Goal: Find specific page/section: Find specific page/section

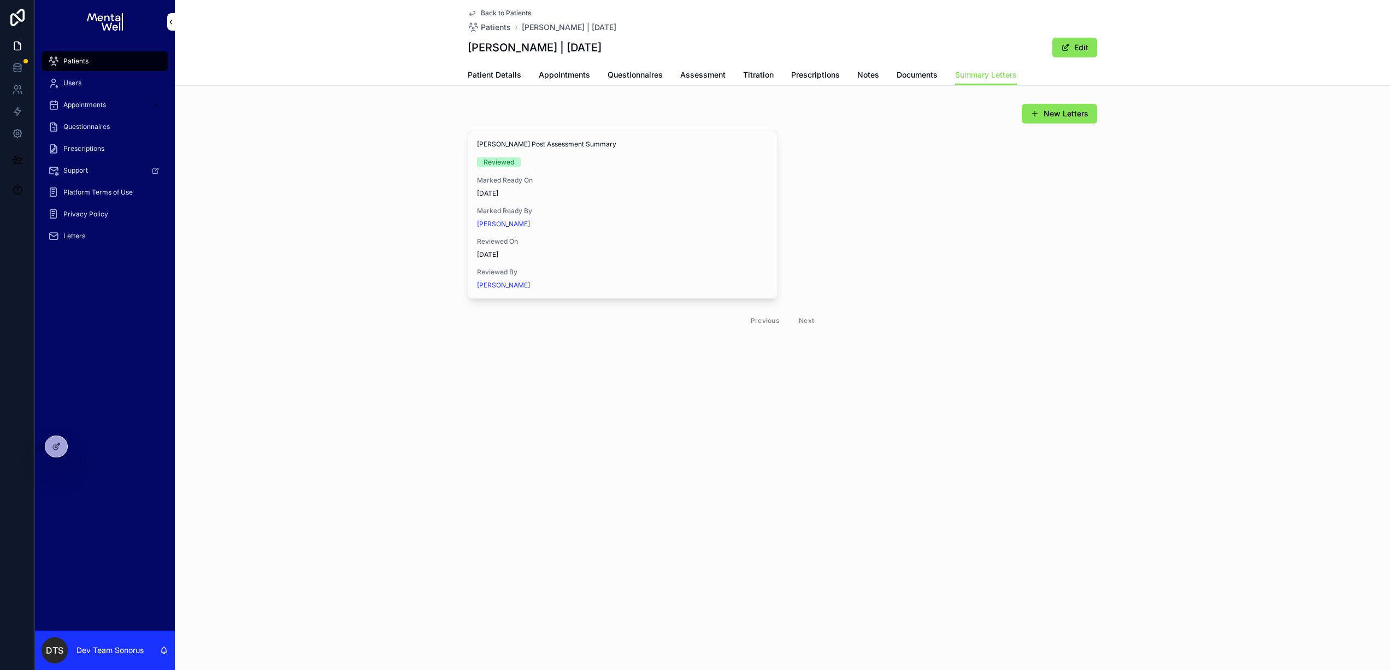
click at [405, 101] on div "New Letters [PERSON_NAME] Post Assessment Summary Reviewed Marked Ready On [DAT…" at bounding box center [782, 218] width 1215 height 239
click at [493, 9] on span "Back to Patients" at bounding box center [506, 13] width 50 height 9
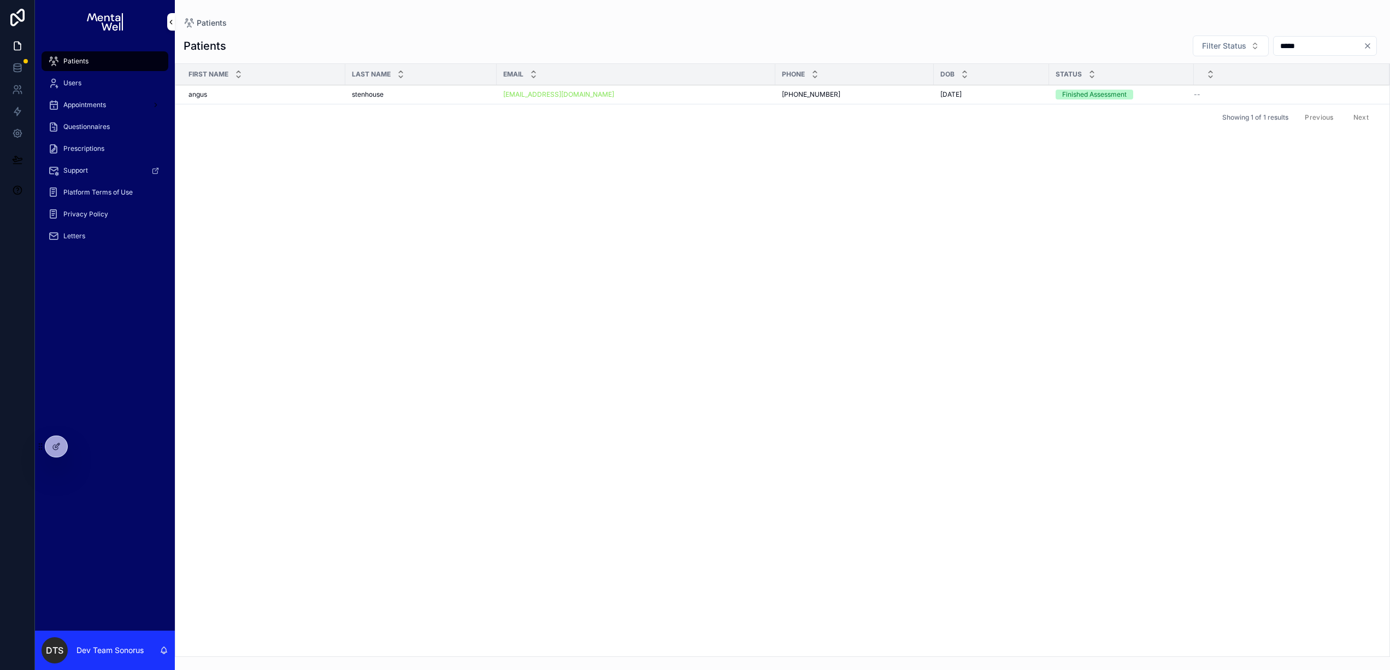
click at [74, 61] on span "Patients" at bounding box center [75, 61] width 25 height 9
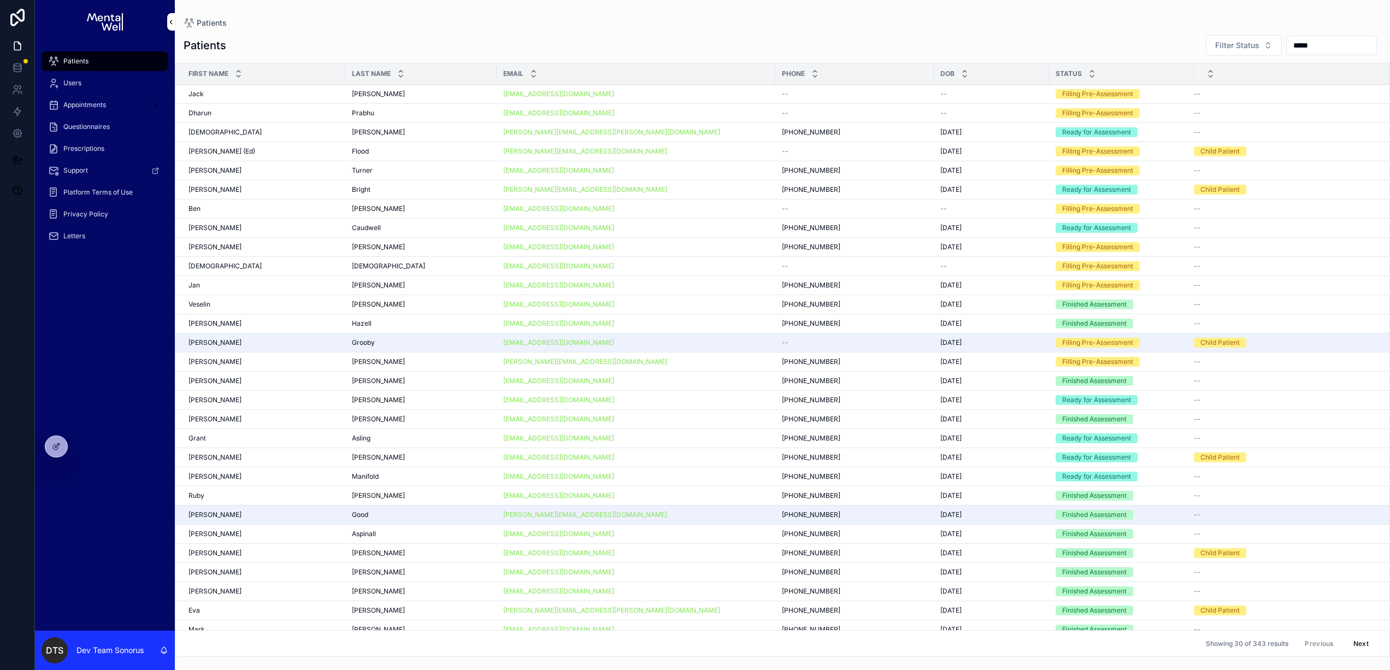
click at [257, 92] on div "[PERSON_NAME]" at bounding box center [264, 94] width 150 height 9
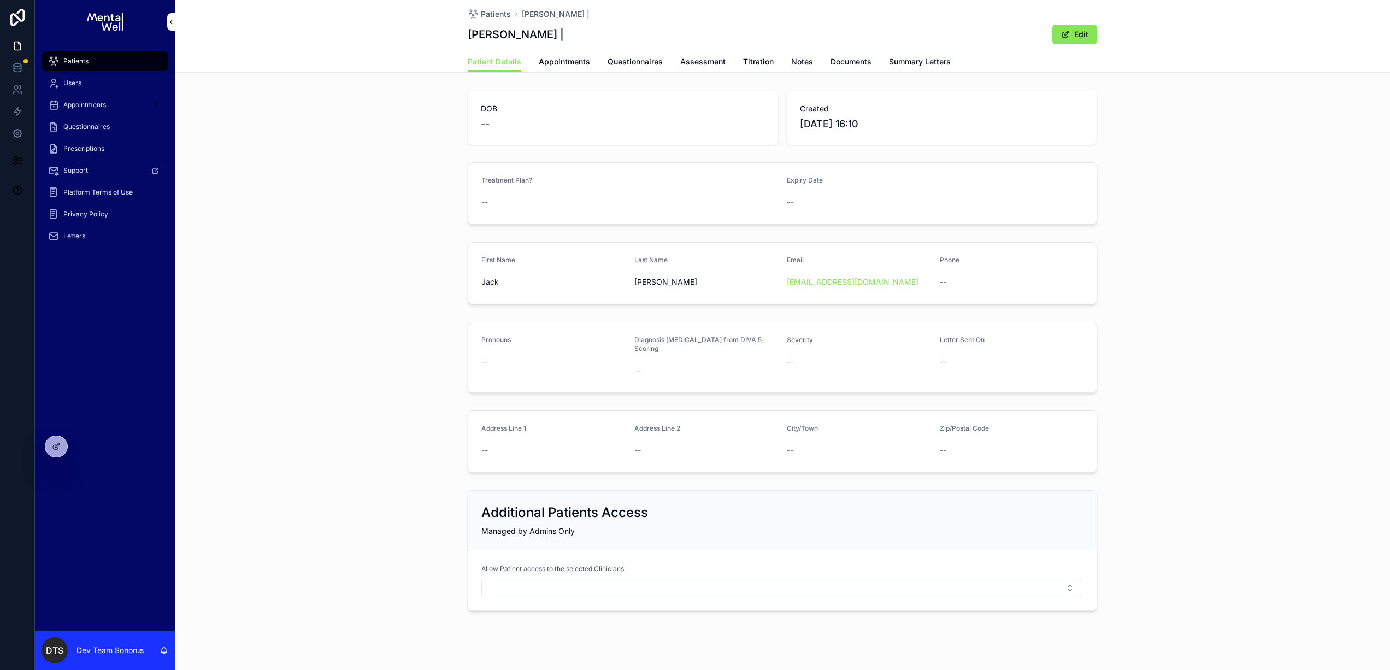
click at [78, 58] on span "Patients" at bounding box center [75, 61] width 25 height 9
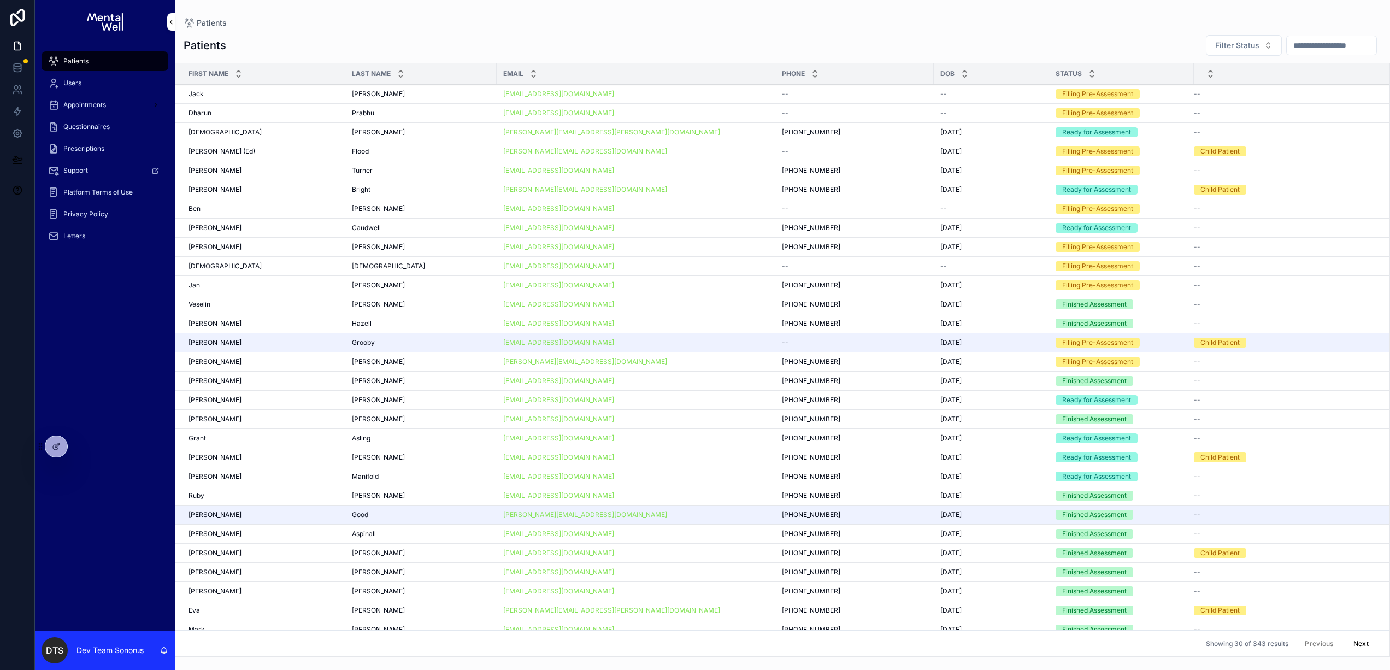
click at [1309, 46] on input "scrollable content" at bounding box center [1332, 45] width 90 height 15
click at [1323, 44] on input "scrollable content" at bounding box center [1332, 45] width 90 height 15
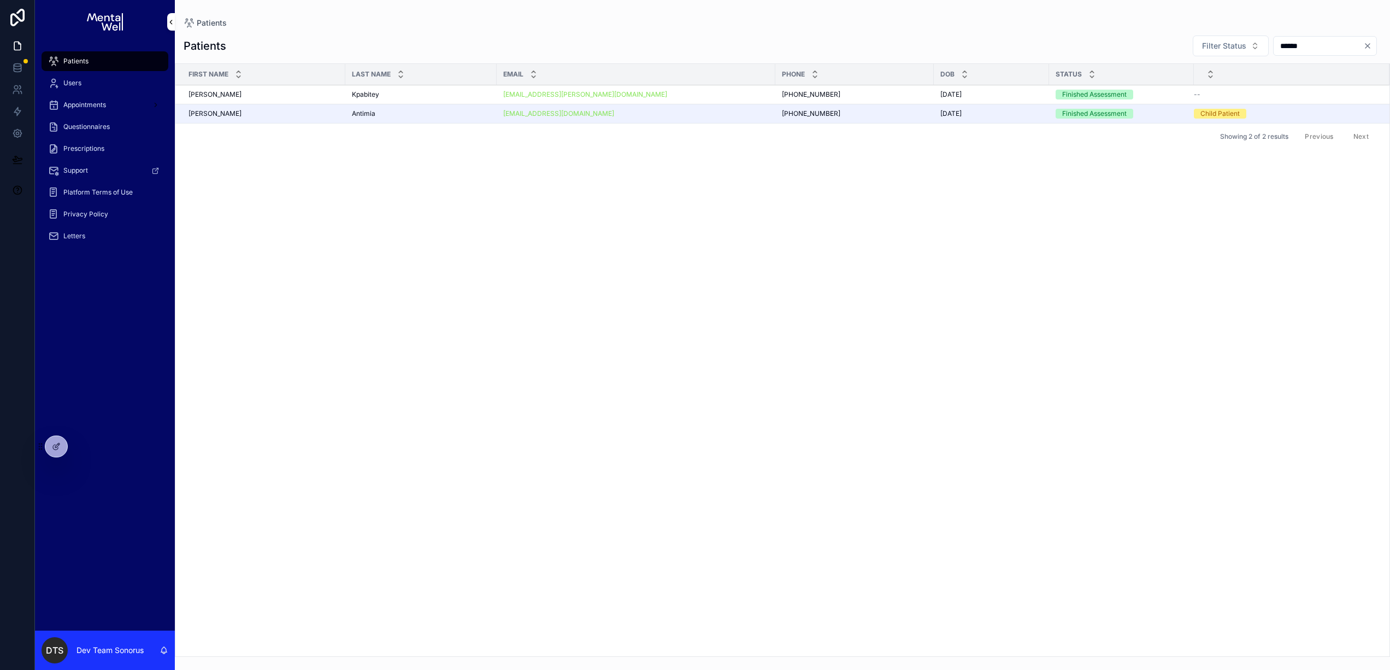
type input "******"
click at [291, 92] on div "[PERSON_NAME] [PERSON_NAME]" at bounding box center [264, 94] width 150 height 9
